Goal: Information Seeking & Learning: Learn about a topic

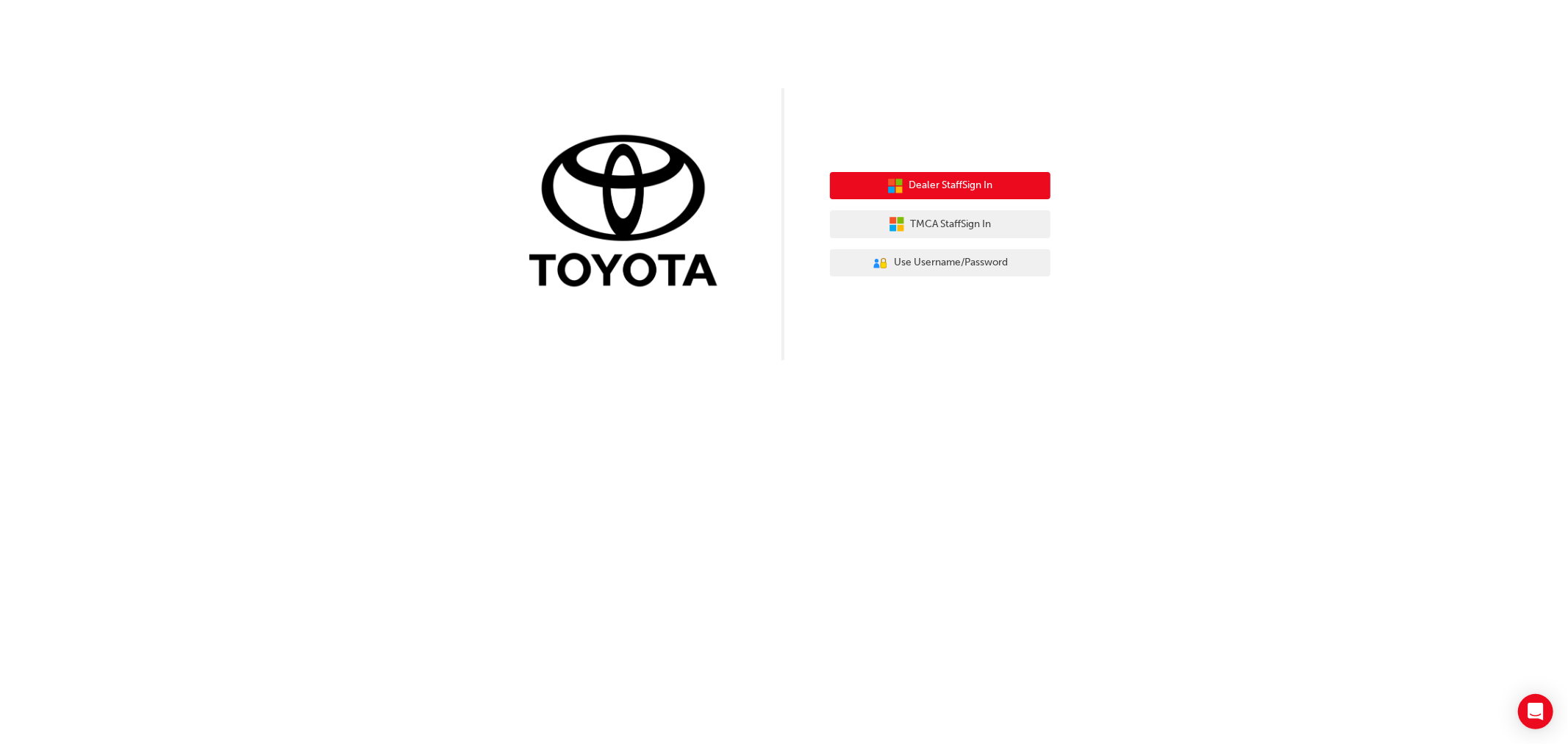
click at [952, 183] on span "Dealer Staff Sign In" at bounding box center [952, 185] width 84 height 17
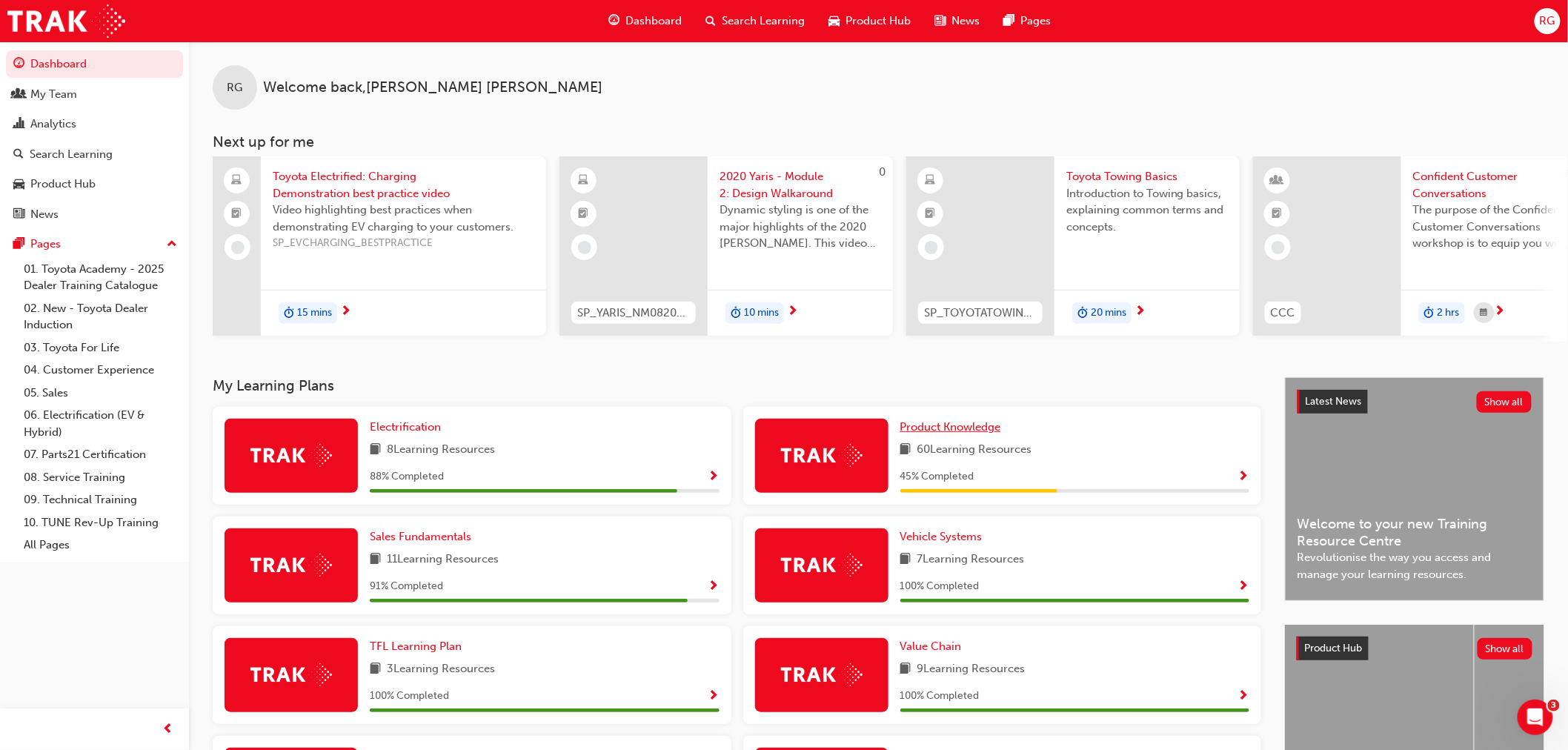
click at [954, 432] on span "Product Knowledge" at bounding box center [951, 427] width 101 height 14
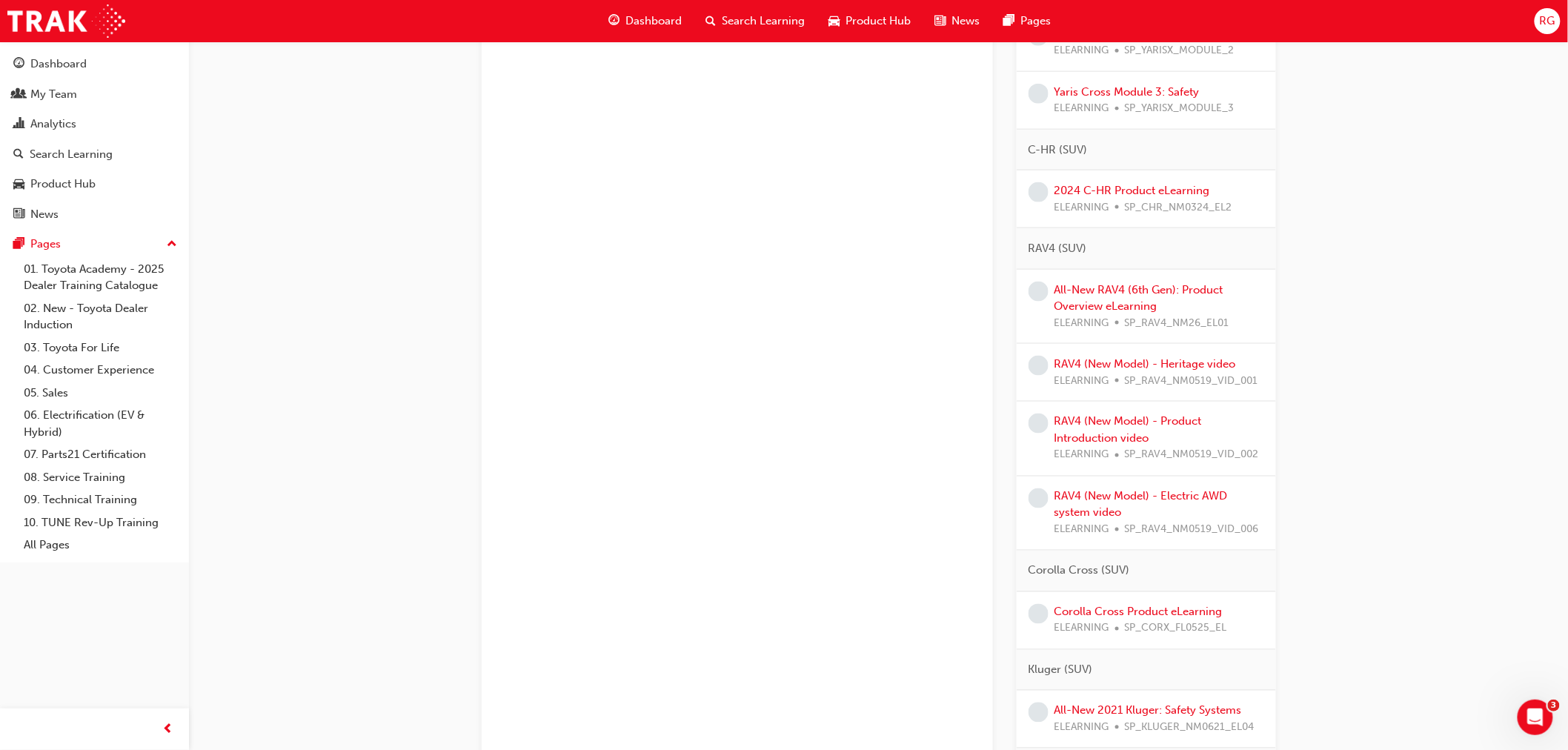
scroll to position [733, 0]
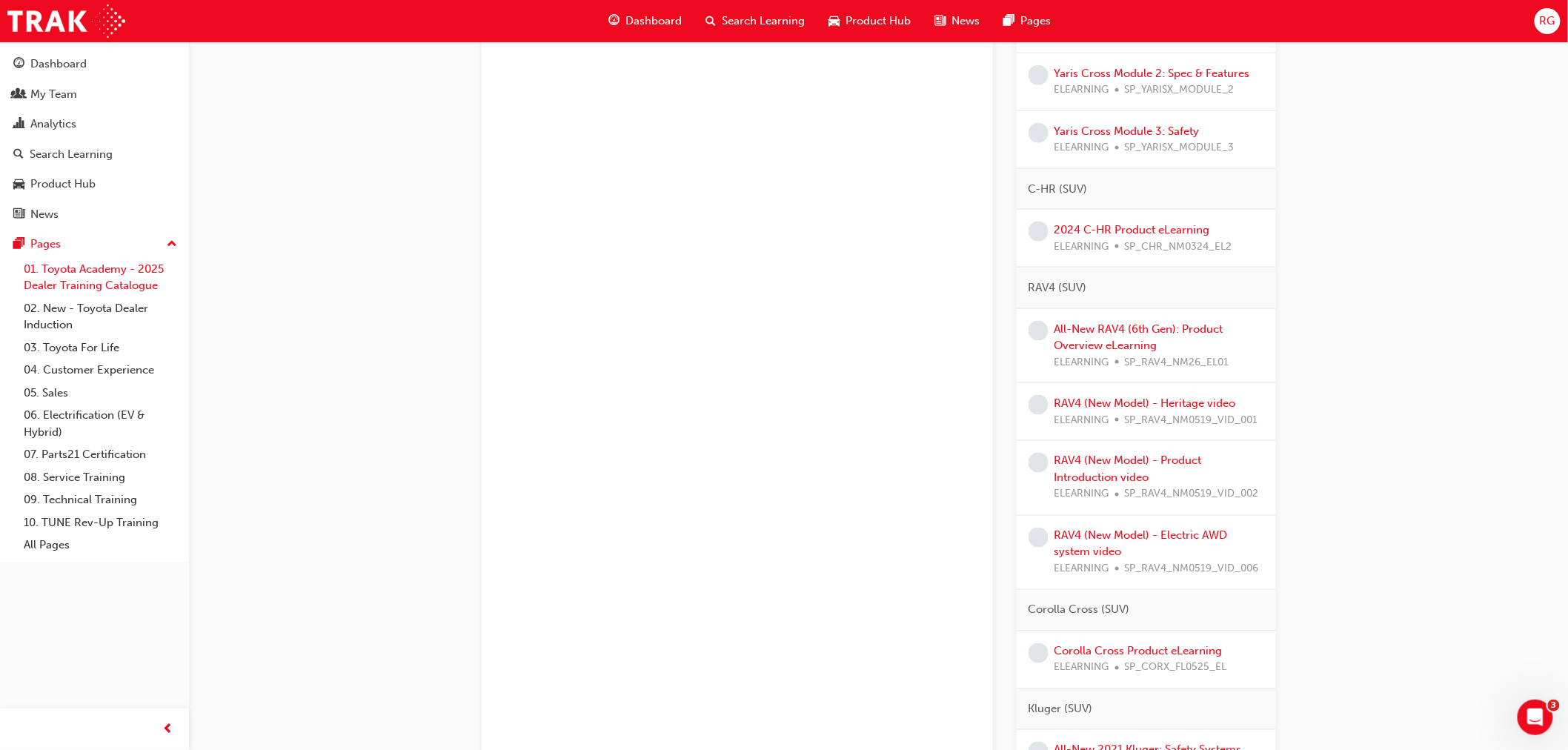
click at [82, 283] on link "01. Toyota Academy - 2025 Dealer Training Catalogue" at bounding box center [100, 277] width 165 height 39
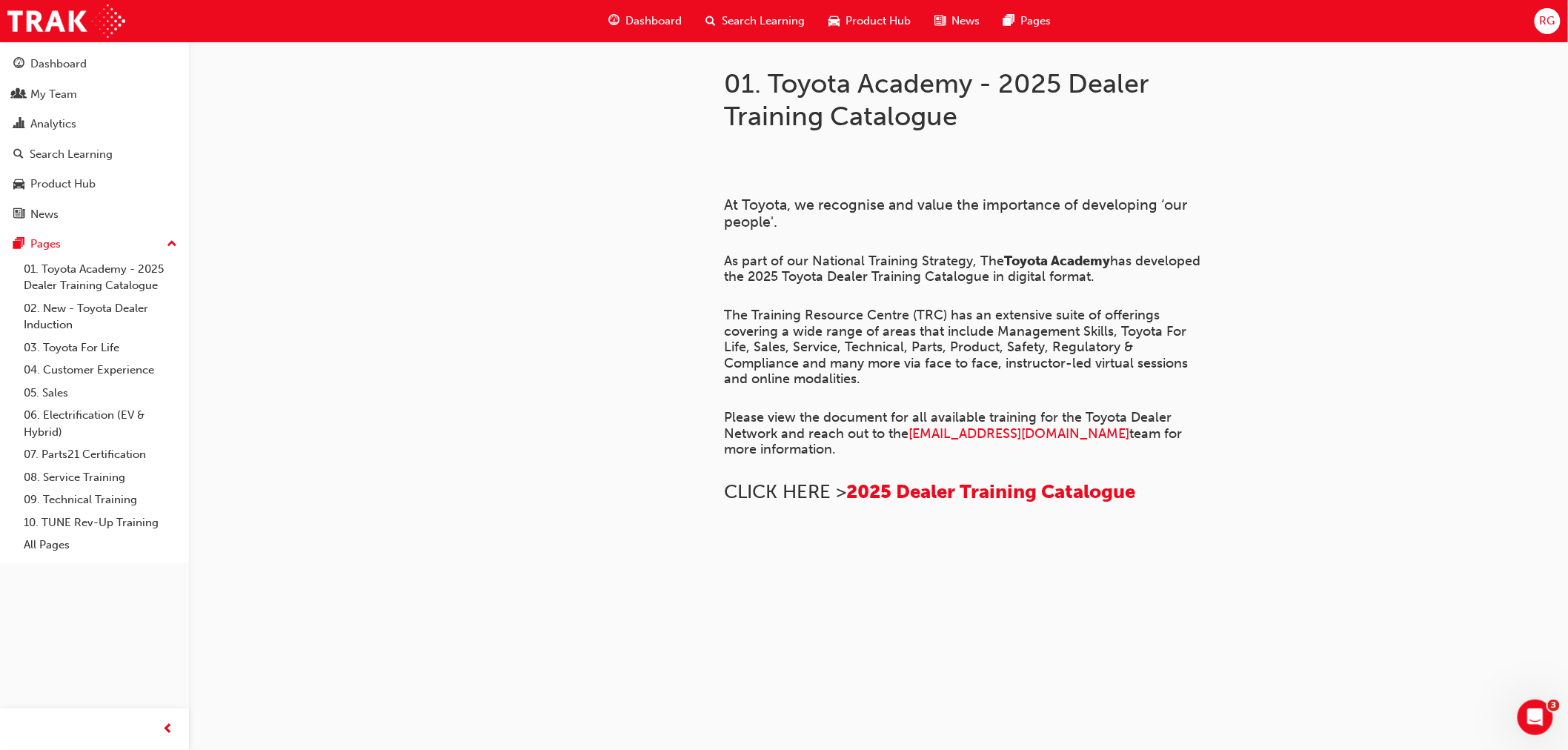
scroll to position [939, 0]
click at [72, 159] on div "Search Learning" at bounding box center [71, 154] width 83 height 17
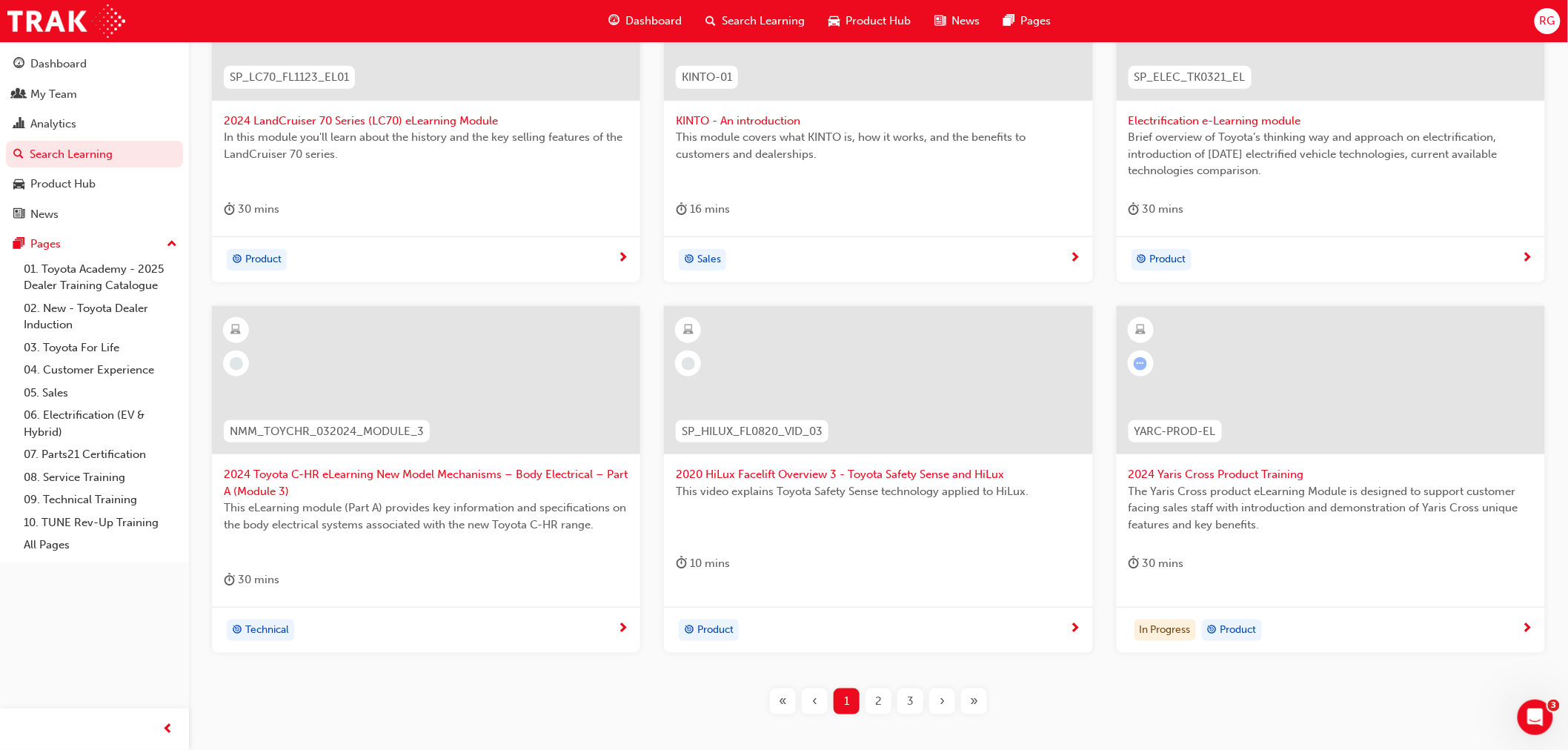
scroll to position [475, 0]
